Goal: Use online tool/utility: Utilize a website feature to perform a specific function

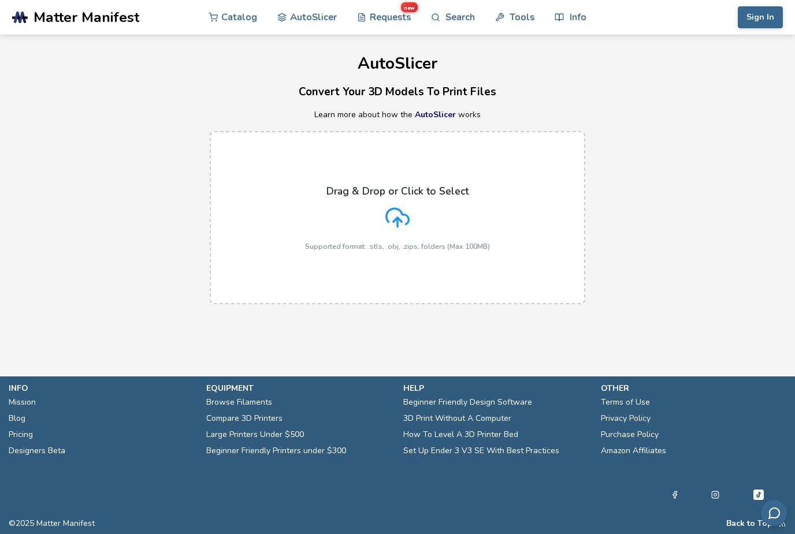
click at [401, 210] on icon at bounding box center [397, 216] width 23 height 16
click at [0, 0] on input "Drag & Drop or Click to Select Supported format: .stls, .obj, .zips, folders (M…" at bounding box center [0, 0] width 0 height 0
click at [409, 219] on icon at bounding box center [397, 216] width 23 height 16
click at [0, 0] on input "Drag & Drop or Click to Select Supported format: .stls, .obj, .zips, folders (M…" at bounding box center [0, 0] width 0 height 0
click at [766, 10] on button "Sign In" at bounding box center [759, 17] width 45 height 22
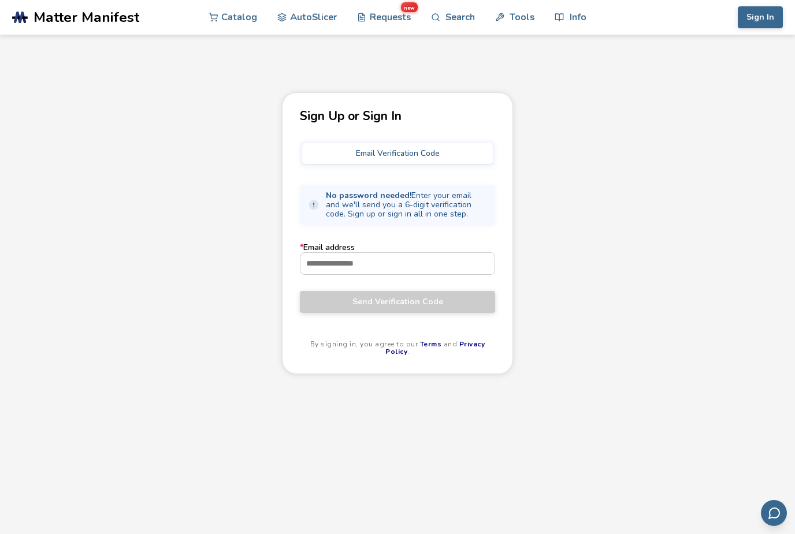
click at [305, 15] on link "AutoSlicer" at bounding box center [306, 17] width 59 height 35
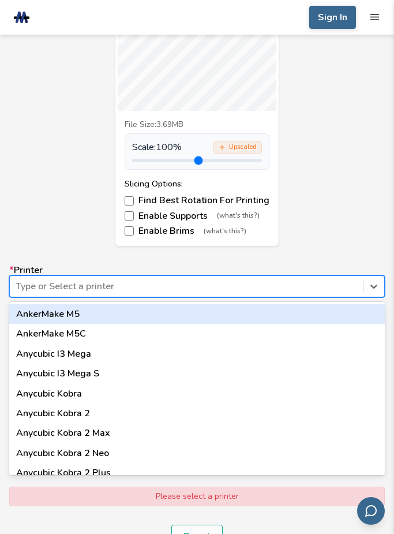
click at [40, 214] on div "DANNY CAR CLUB FLAG.stl File Size: 3.69MB Scale: 100 % Upscaled Slicing Options…" at bounding box center [197, 84] width 376 height 326
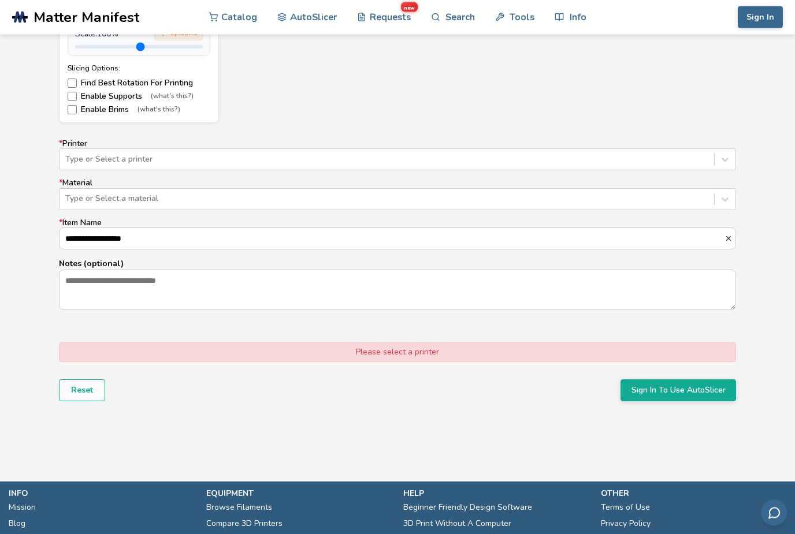
scroll to position [656, 0]
click at [580, 139] on label "* Printer Type or Select a printer" at bounding box center [397, 154] width 677 height 31
click at [576, 6] on link "Info" at bounding box center [569, 17] width 31 height 35
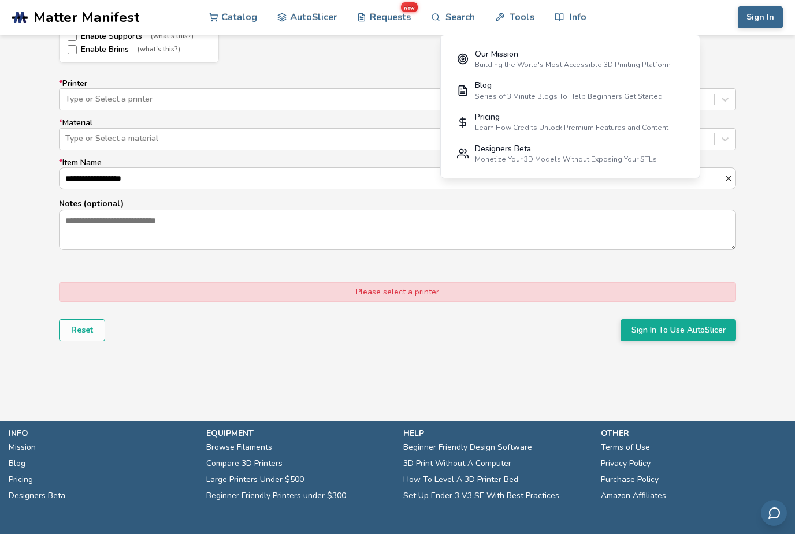
scroll to position [723, 0]
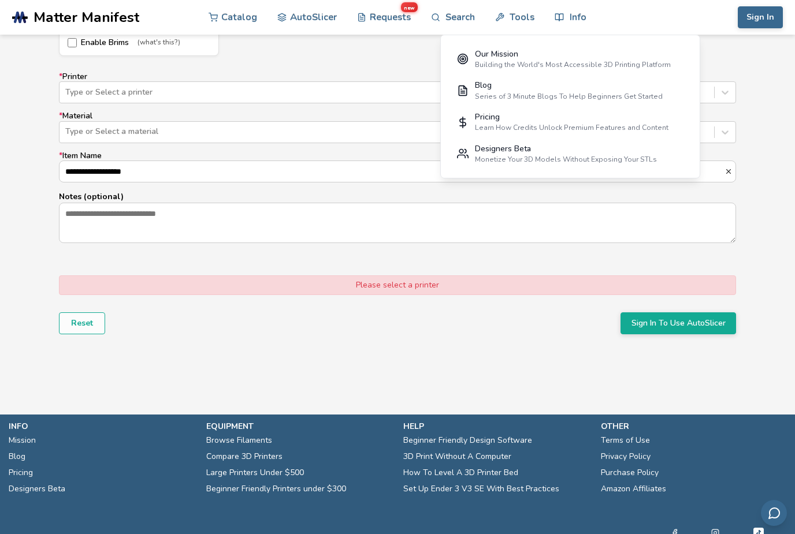
click at [495, 460] on link "3D Print Without A Computer" at bounding box center [457, 457] width 108 height 16
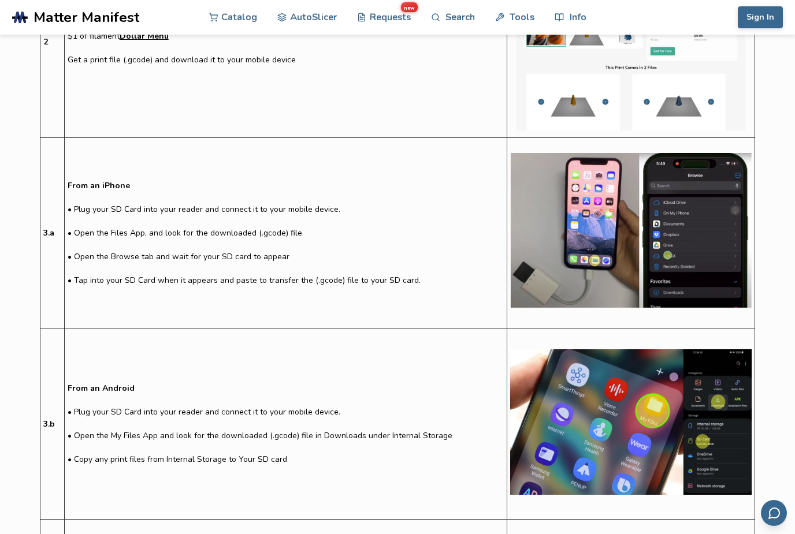
scroll to position [759, 0]
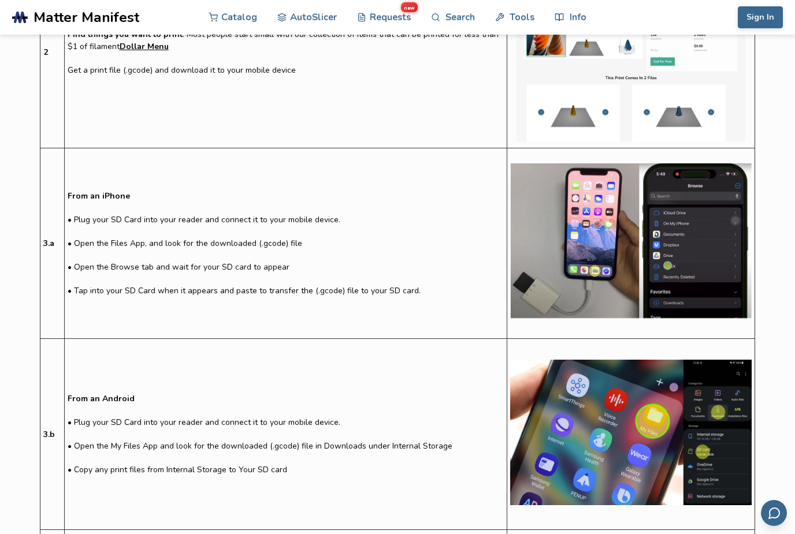
click at [230, 10] on link "Catalog" at bounding box center [232, 17] width 49 height 35
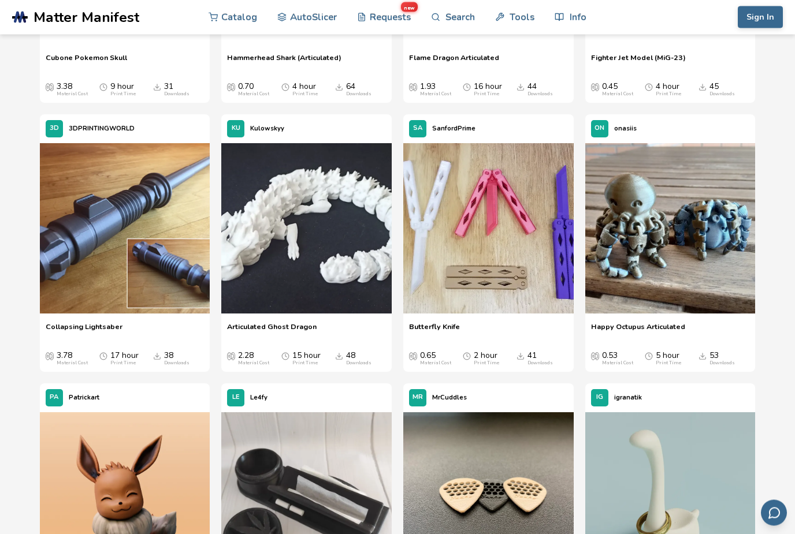
scroll to position [1356, 0]
click at [396, 15] on link "Requests new" at bounding box center [384, 17] width 54 height 35
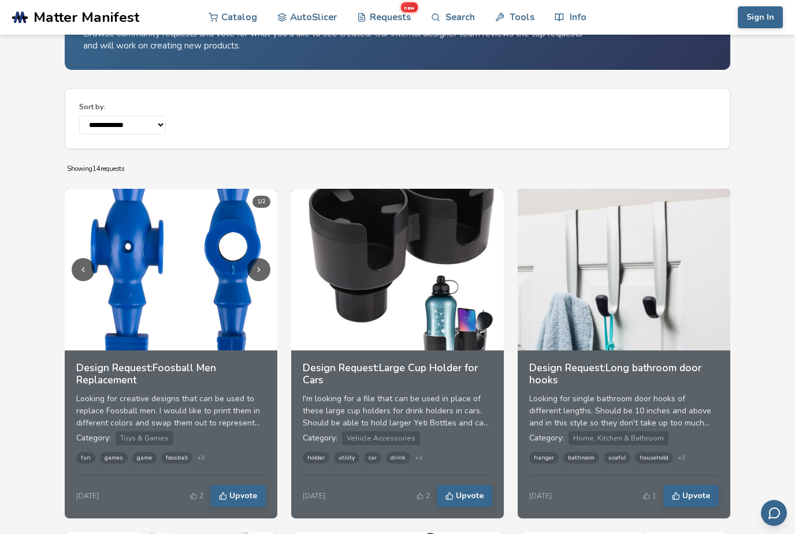
scroll to position [69, 0]
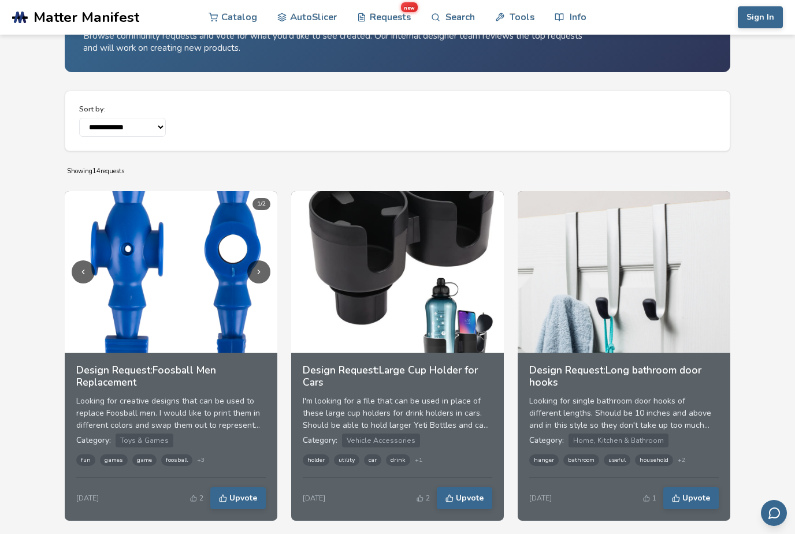
click at [521, 11] on link "Tools" at bounding box center [514, 17] width 39 height 35
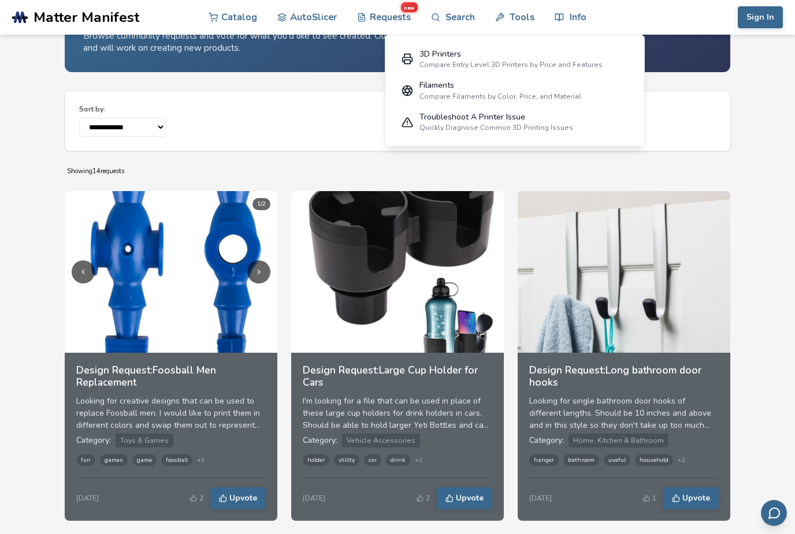
click at [572, 19] on link "Info" at bounding box center [569, 17] width 31 height 35
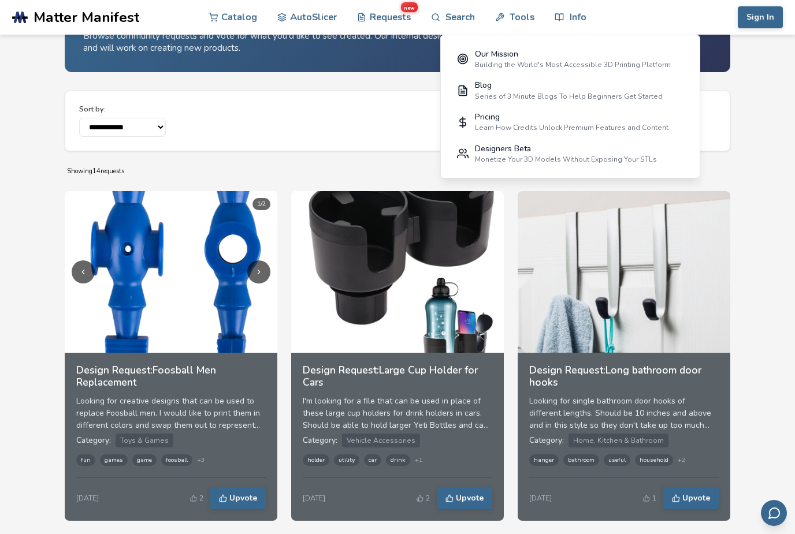
click at [571, 12] on link "Info" at bounding box center [569, 17] width 31 height 35
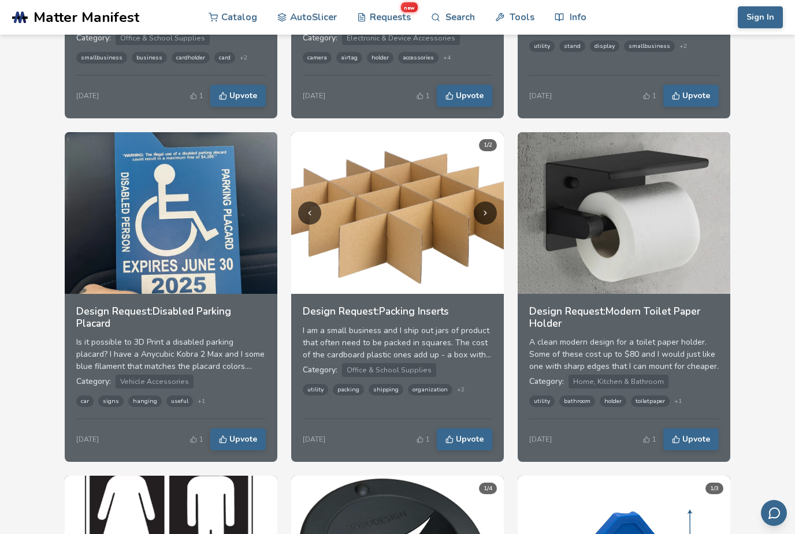
scroll to position [814, 0]
